Goal: Information Seeking & Learning: Learn about a topic

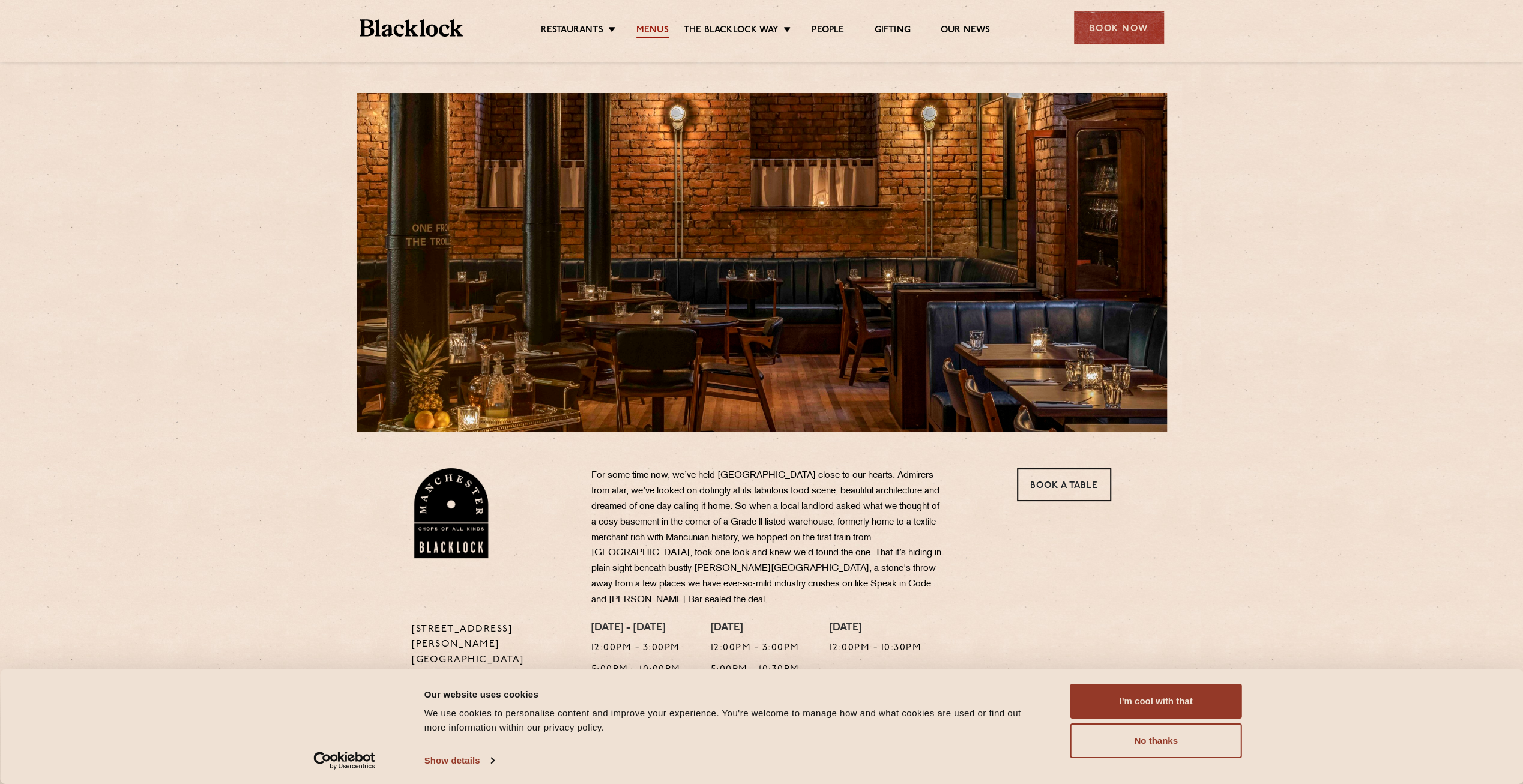
click at [662, 31] on link "Menus" at bounding box center [652, 31] width 32 height 13
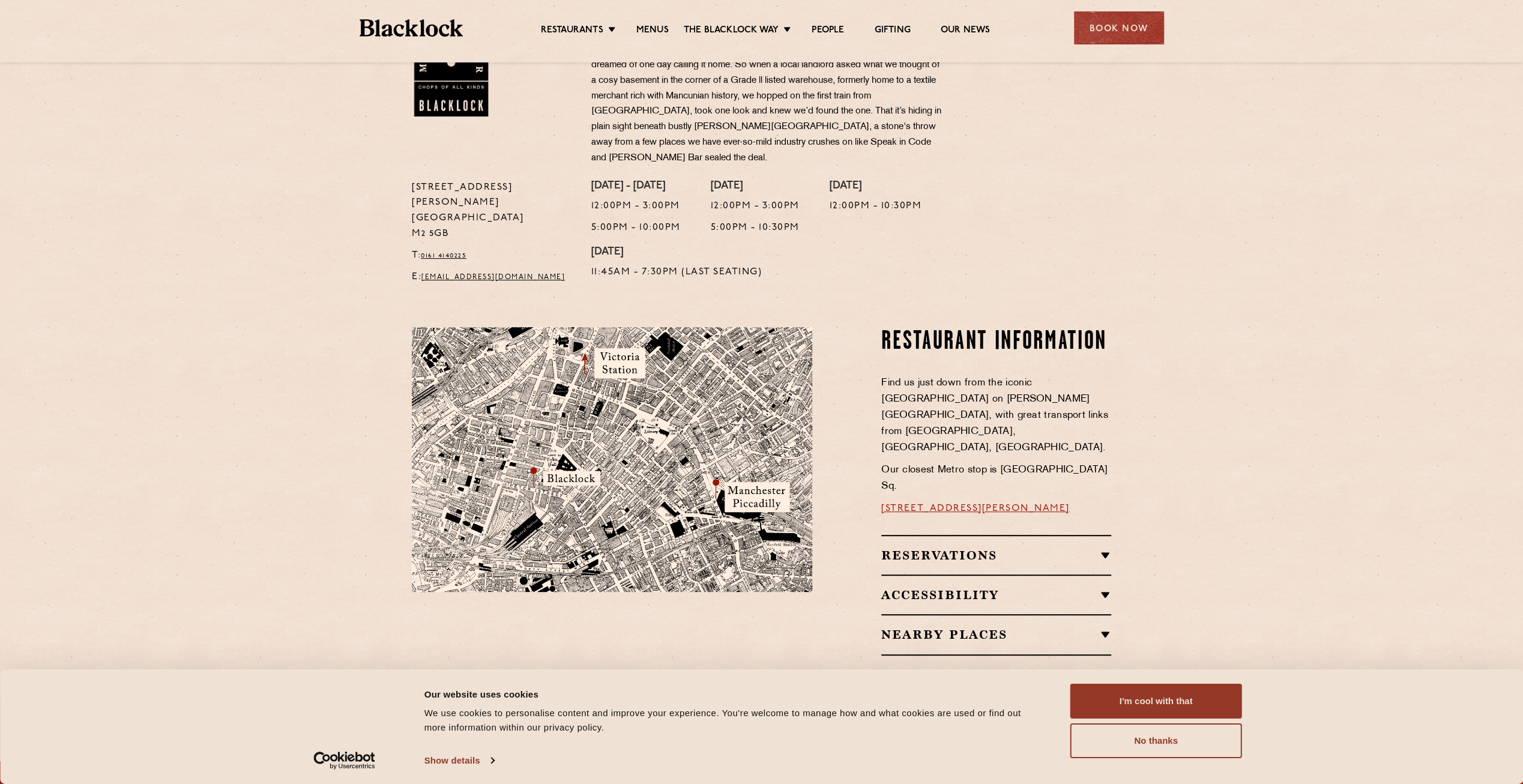
scroll to position [623, 0]
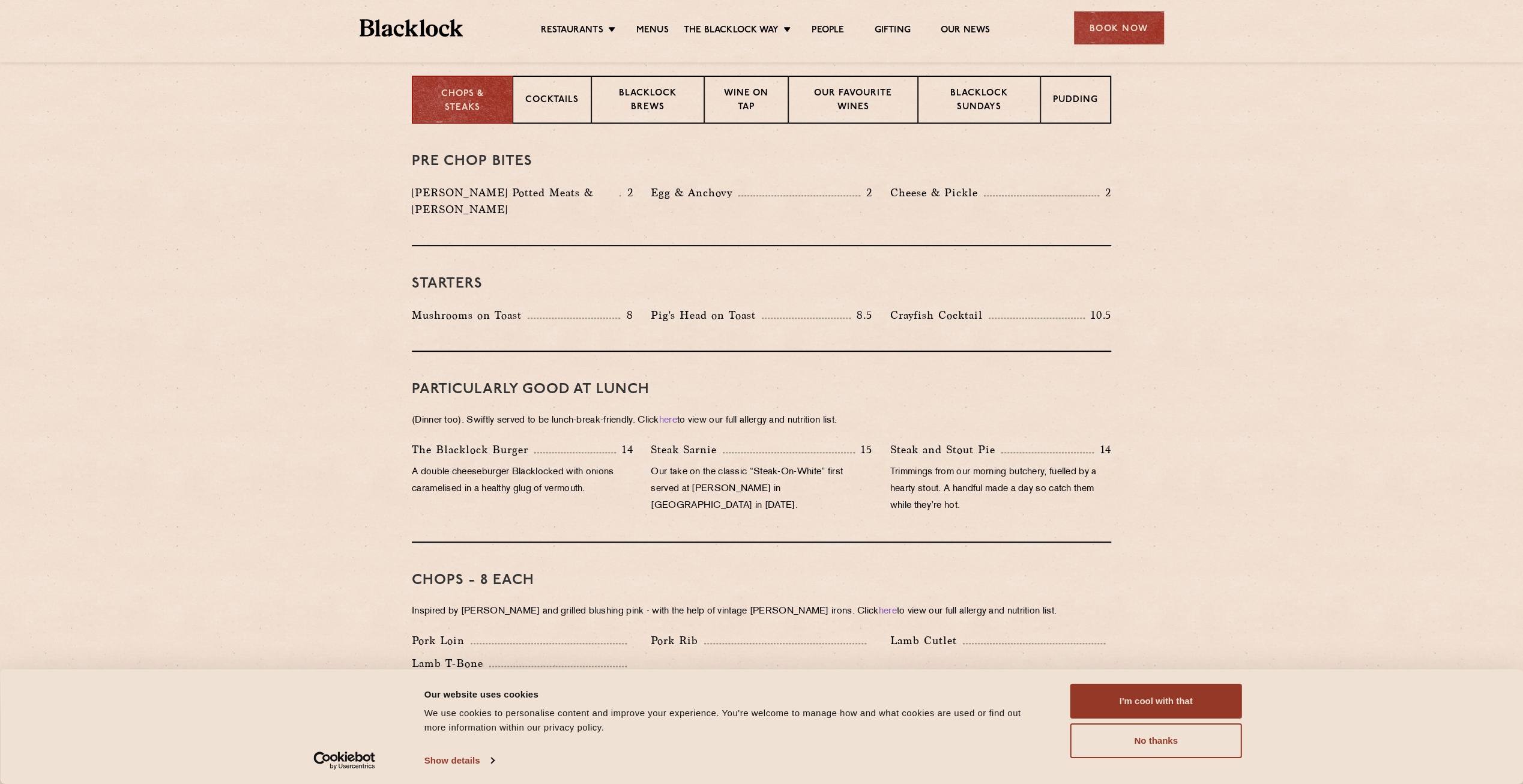
scroll to position [360, 0]
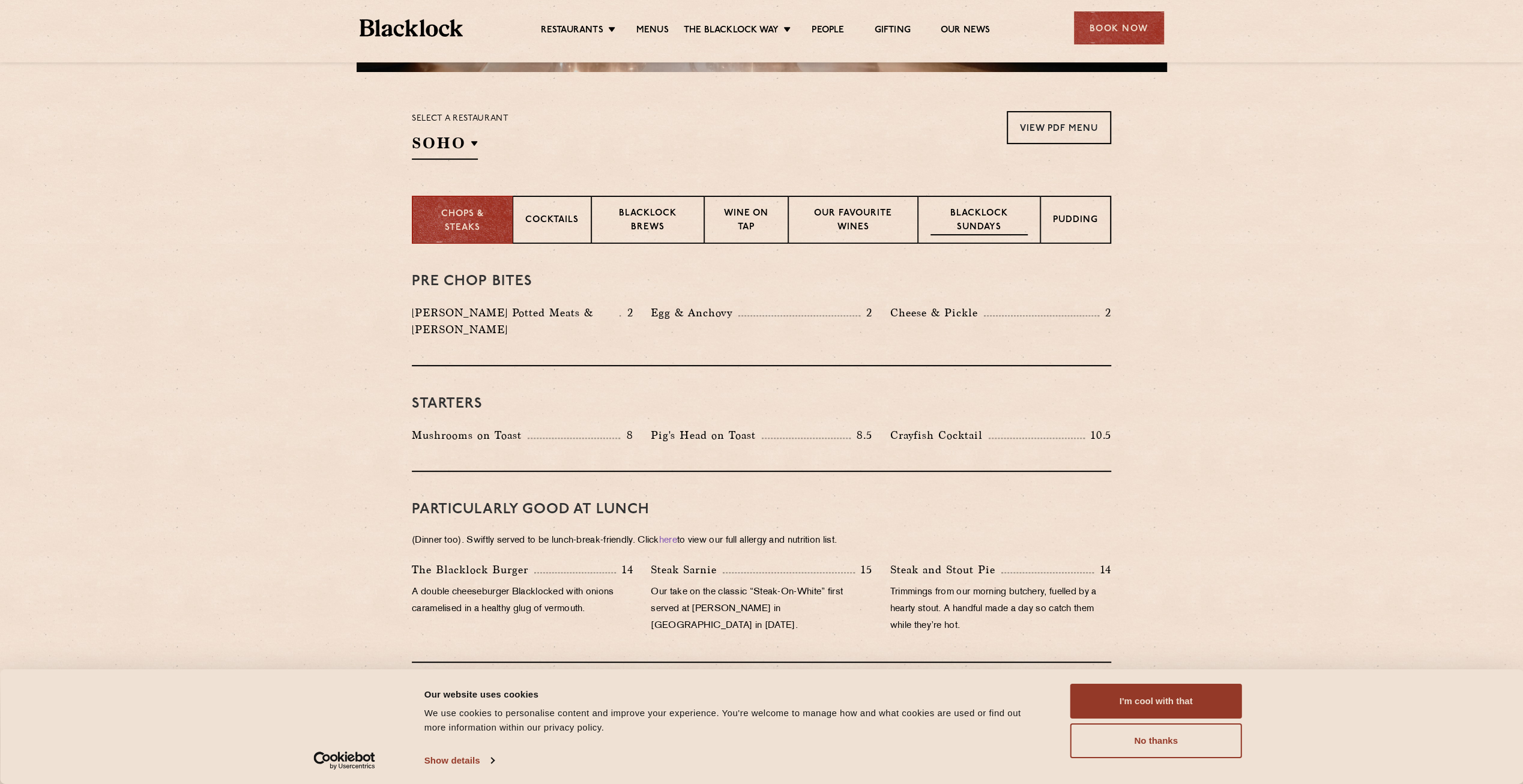
click at [978, 216] on p "Blacklock Sundays" at bounding box center [979, 221] width 97 height 28
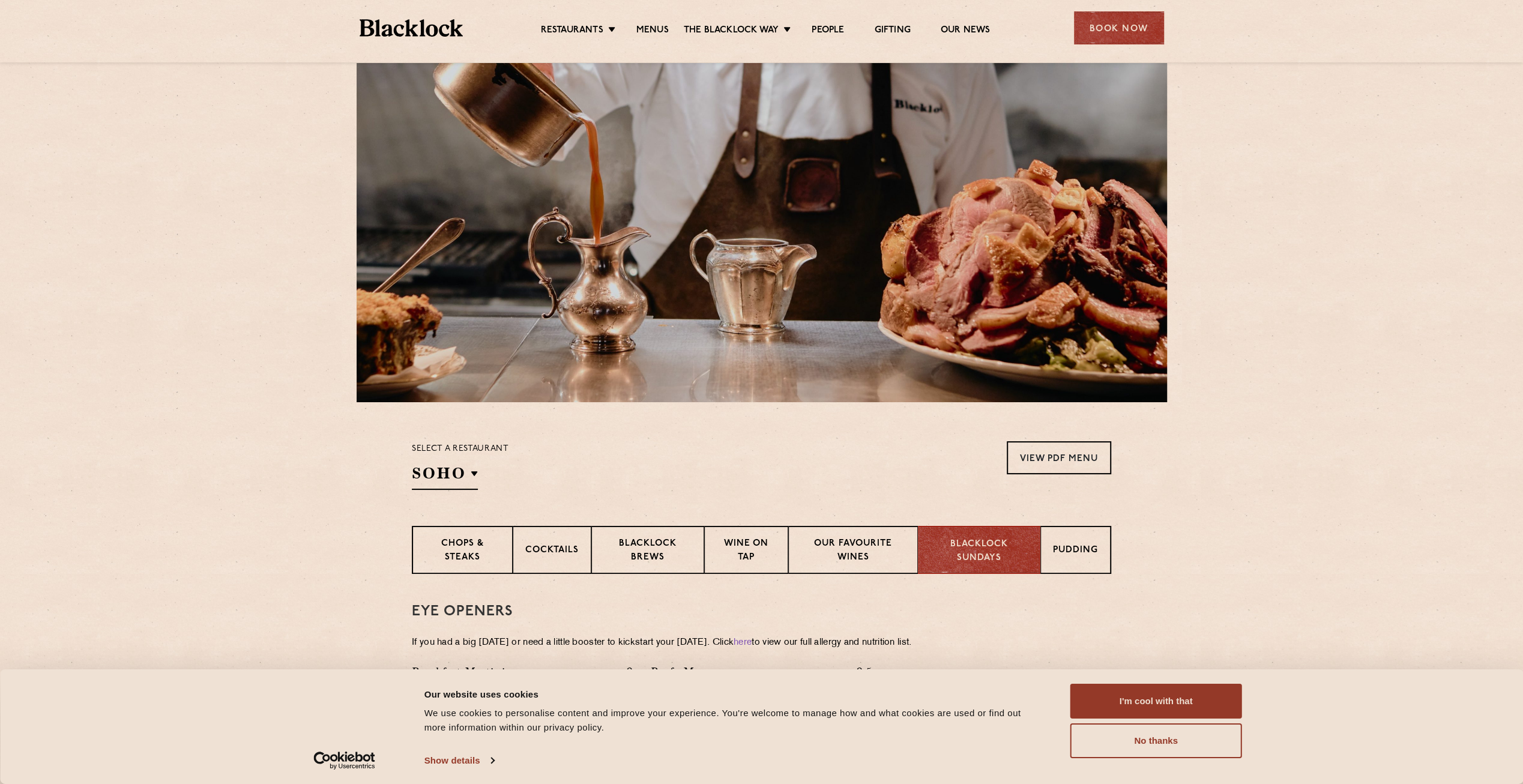
scroll to position [0, 0]
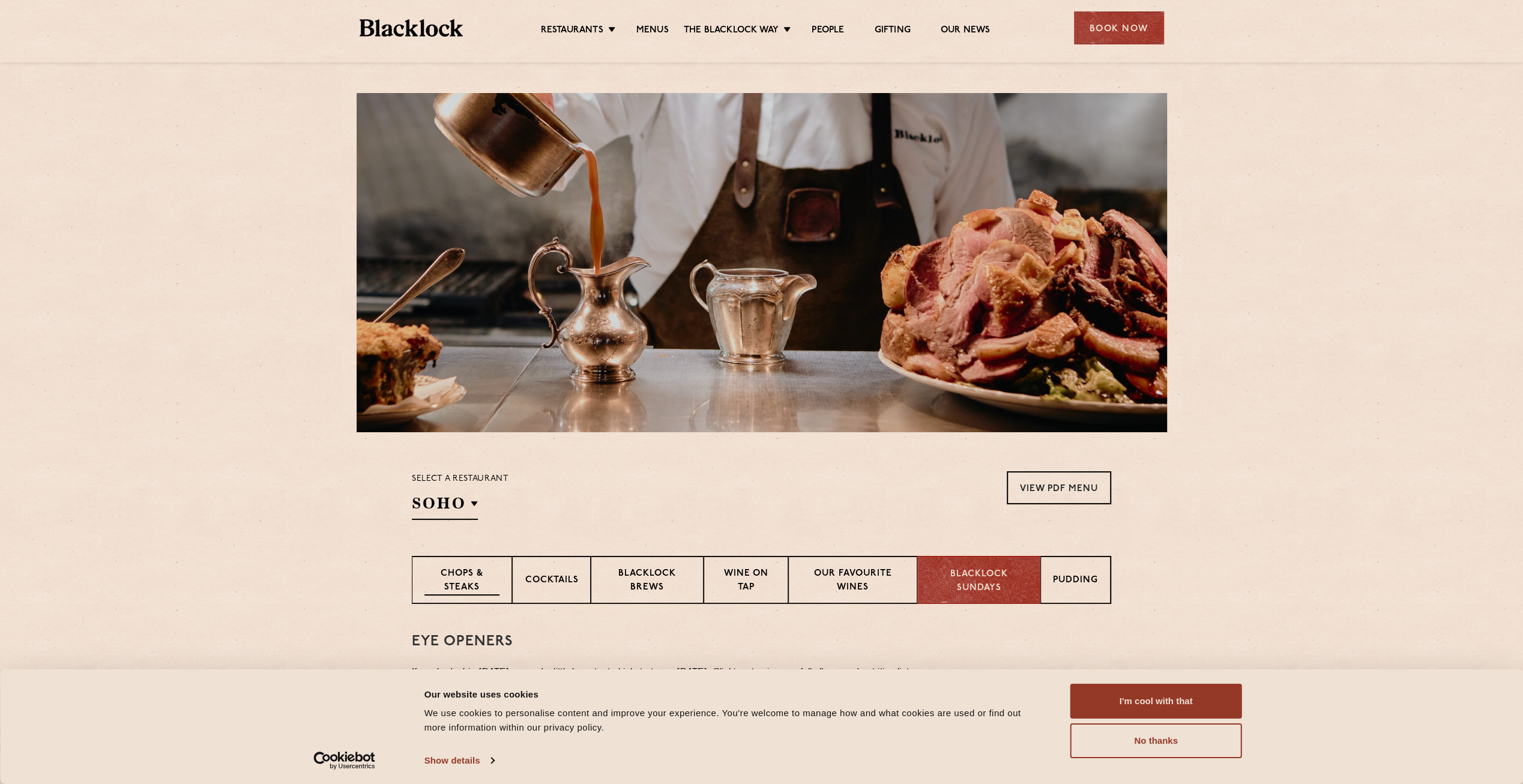
click at [469, 579] on p "Chops & Steaks" at bounding box center [462, 581] width 75 height 28
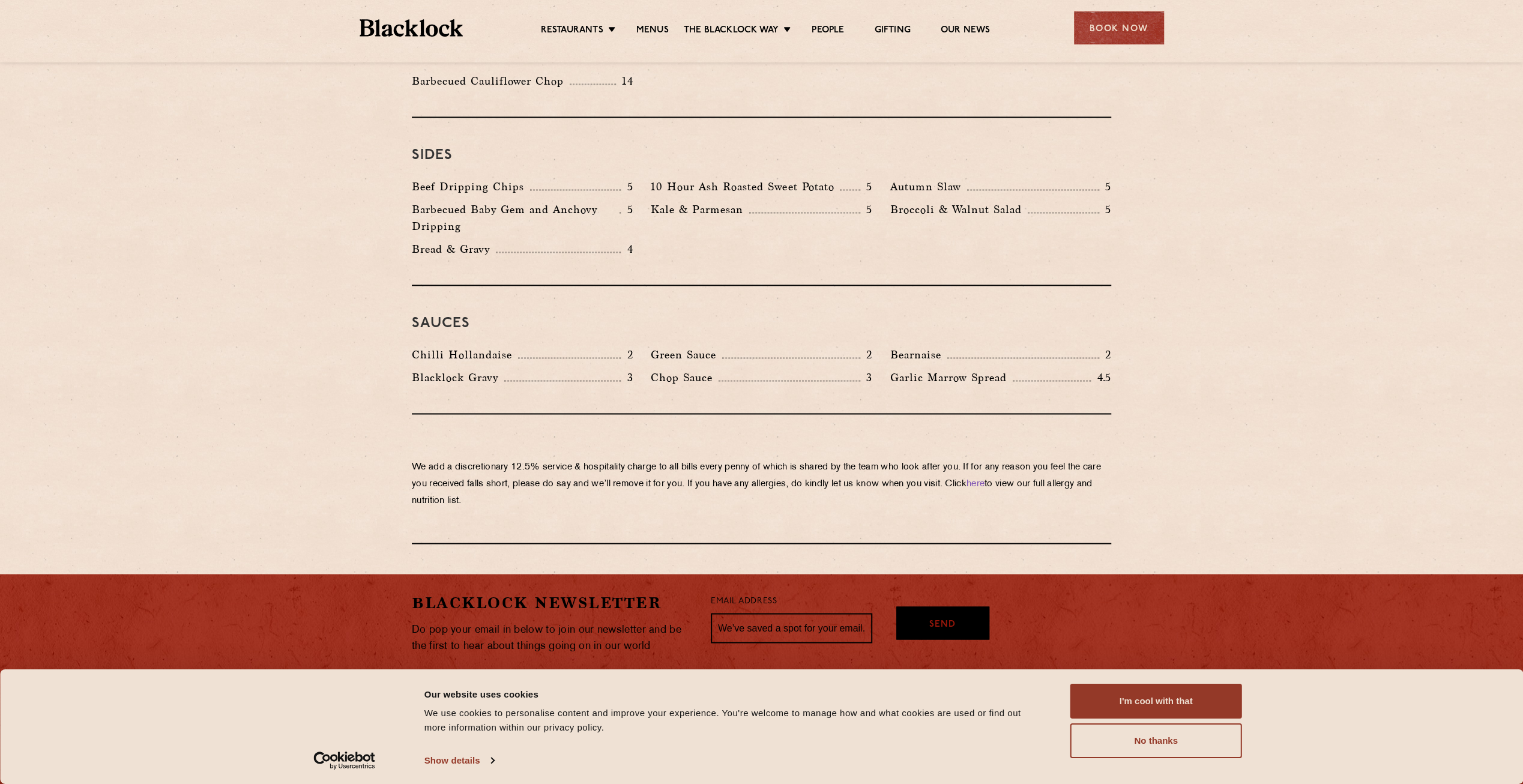
scroll to position [1805, 0]
